Goal: Transaction & Acquisition: Purchase product/service

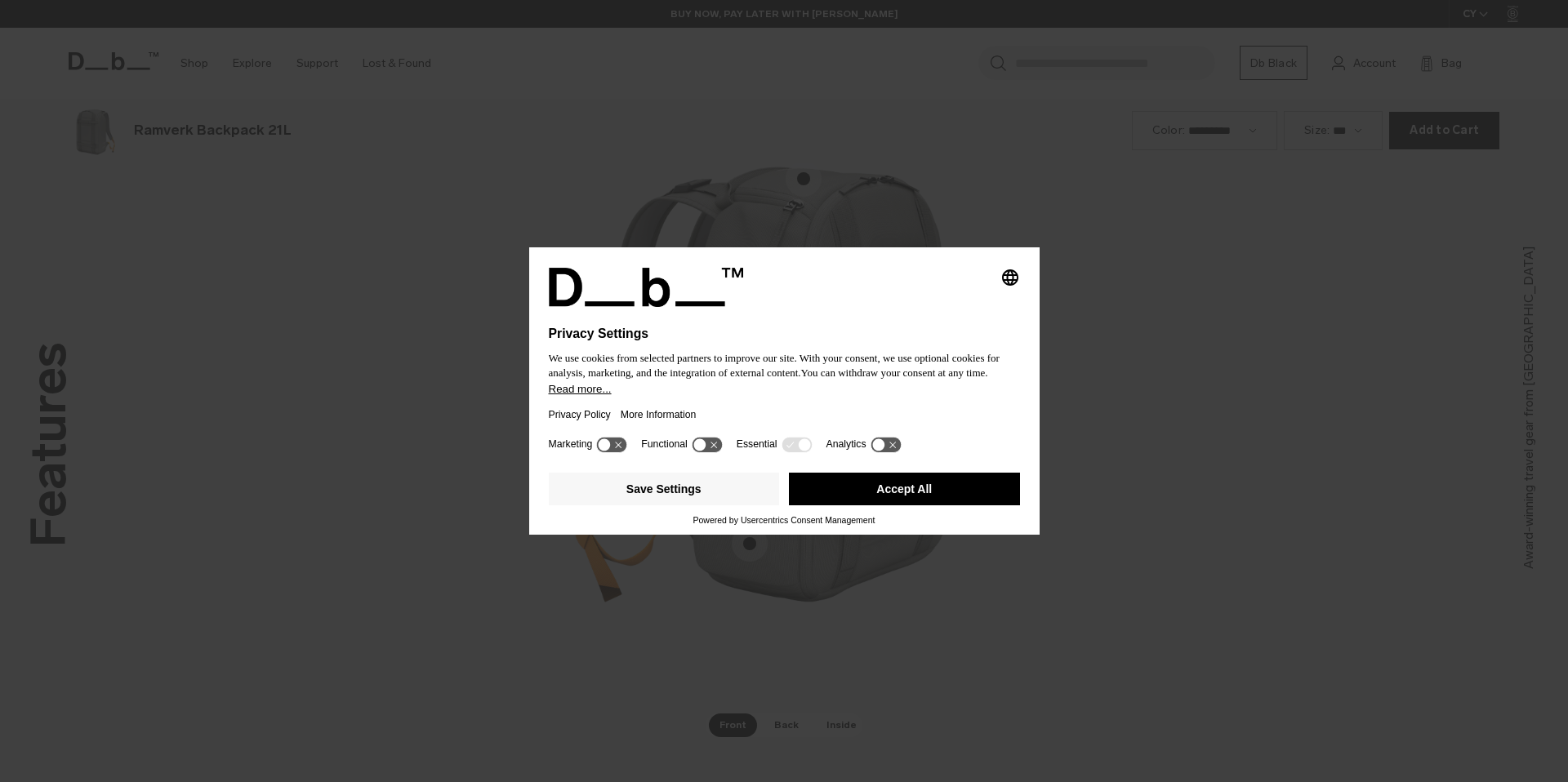
scroll to position [2346, 0]
